Goal: Information Seeking & Learning: Learn about a topic

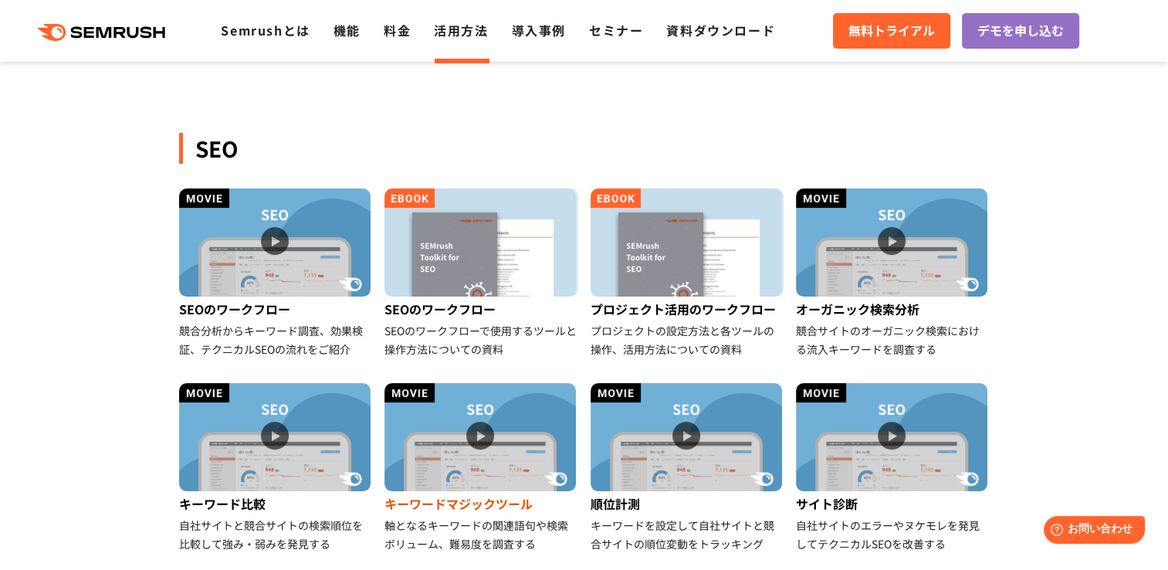
click at [468, 418] on img at bounding box center [479, 437] width 191 height 108
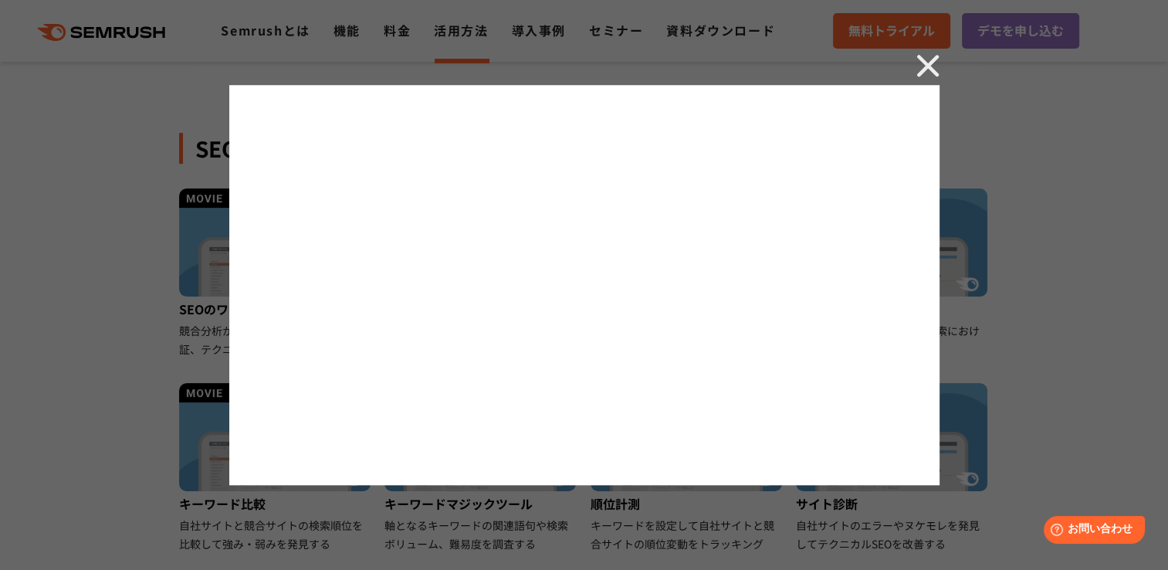
click at [920, 63] on img at bounding box center [927, 65] width 23 height 23
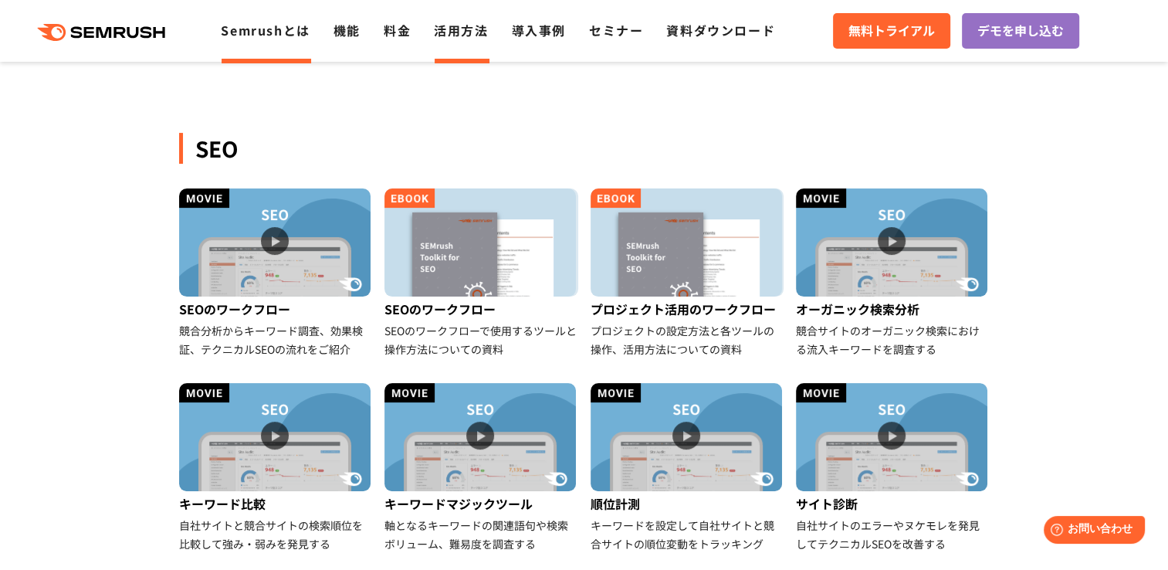
click at [300, 29] on link "Semrushとは" at bounding box center [265, 30] width 89 height 19
